Goal: Transaction & Acquisition: Purchase product/service

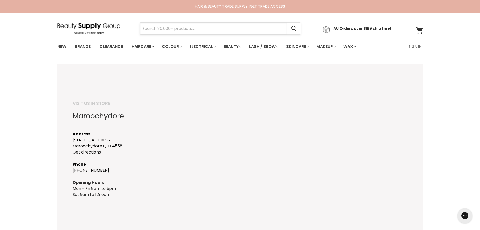
click at [205, 29] on input "Search" at bounding box center [214, 29] width 148 height 12
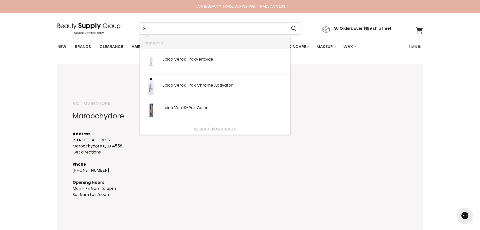
type input "o"
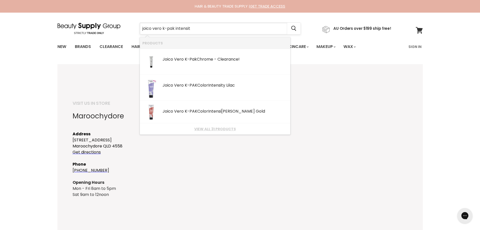
type input "joico vero k-pak intensity"
click at [199, 111] on div "Joico Vero K-PAK Color Intensity Blush" at bounding box center [225, 111] width 125 height 5
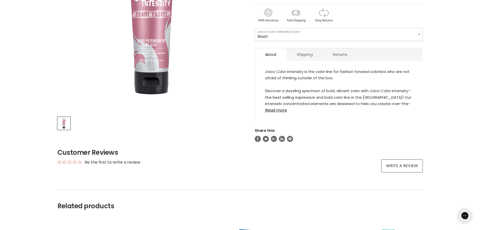
scroll to position [137, 0]
click at [262, 38] on select "Blush" at bounding box center [339, 34] width 168 height 13
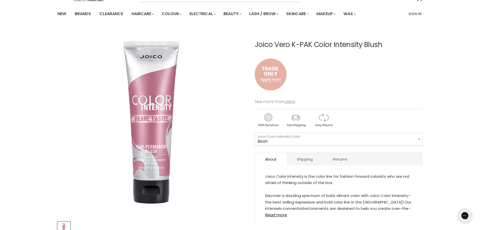
scroll to position [0, 0]
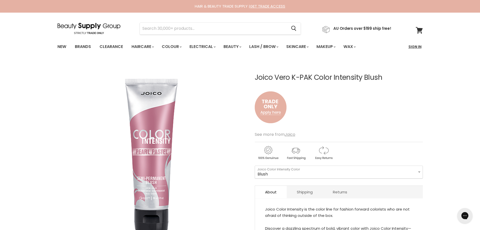
click at [416, 46] on link "Sign In" at bounding box center [415, 46] width 19 height 11
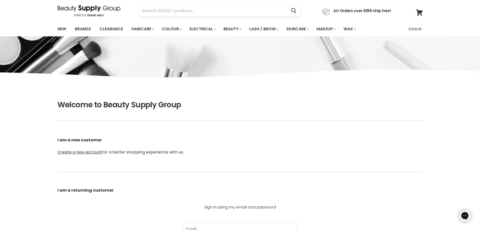
scroll to position [126, 0]
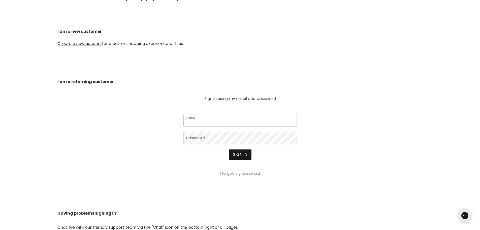
type input "k8erokx@hotmail.com"
click at [241, 154] on button "Sign in" at bounding box center [240, 154] width 23 height 10
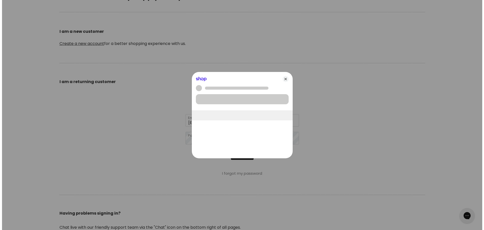
scroll to position [126, 0]
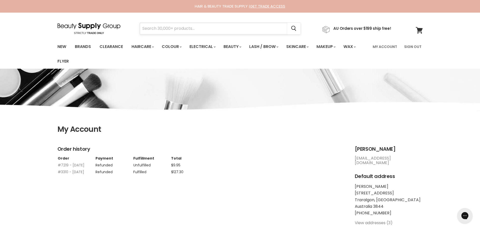
click at [176, 31] on input "Search" at bounding box center [214, 29] width 148 height 12
type input "joico vero k-pak intesity"
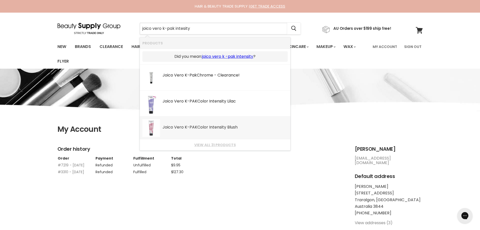
click at [181, 127] on b "Vero" at bounding box center [179, 127] width 10 height 6
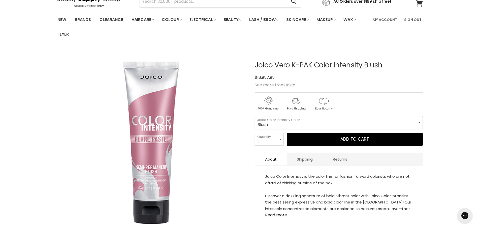
scroll to position [25, 0]
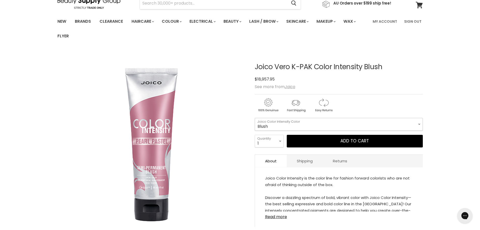
click at [420, 124] on select "Blush" at bounding box center [339, 124] width 168 height 13
click at [421, 125] on select "Blush" at bounding box center [339, 124] width 168 height 13
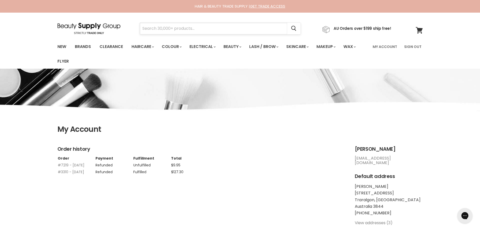
click at [168, 26] on input "Search" at bounding box center [214, 29] width 148 height 12
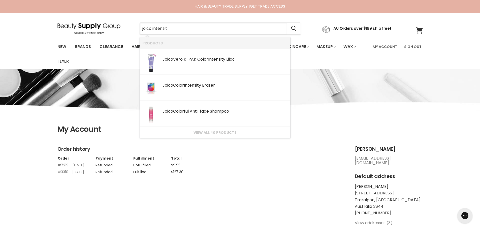
type input "joico intensity"
click at [178, 59] on div "Joico Vero K-PAK Color Intensity Lilac" at bounding box center [225, 59] width 125 height 5
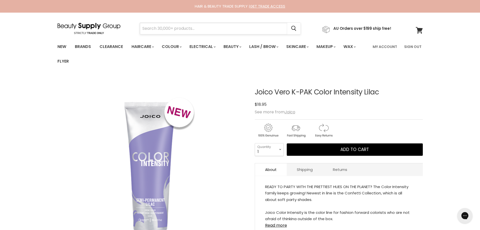
click at [191, 29] on input "Search" at bounding box center [214, 29] width 148 height 12
type input "joico intensity"
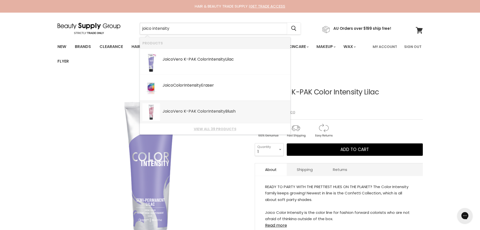
click at [190, 110] on div "Joico Vero K-PAK Color Intensity Blush" at bounding box center [225, 111] width 125 height 5
